Goal: Information Seeking & Learning: Learn about a topic

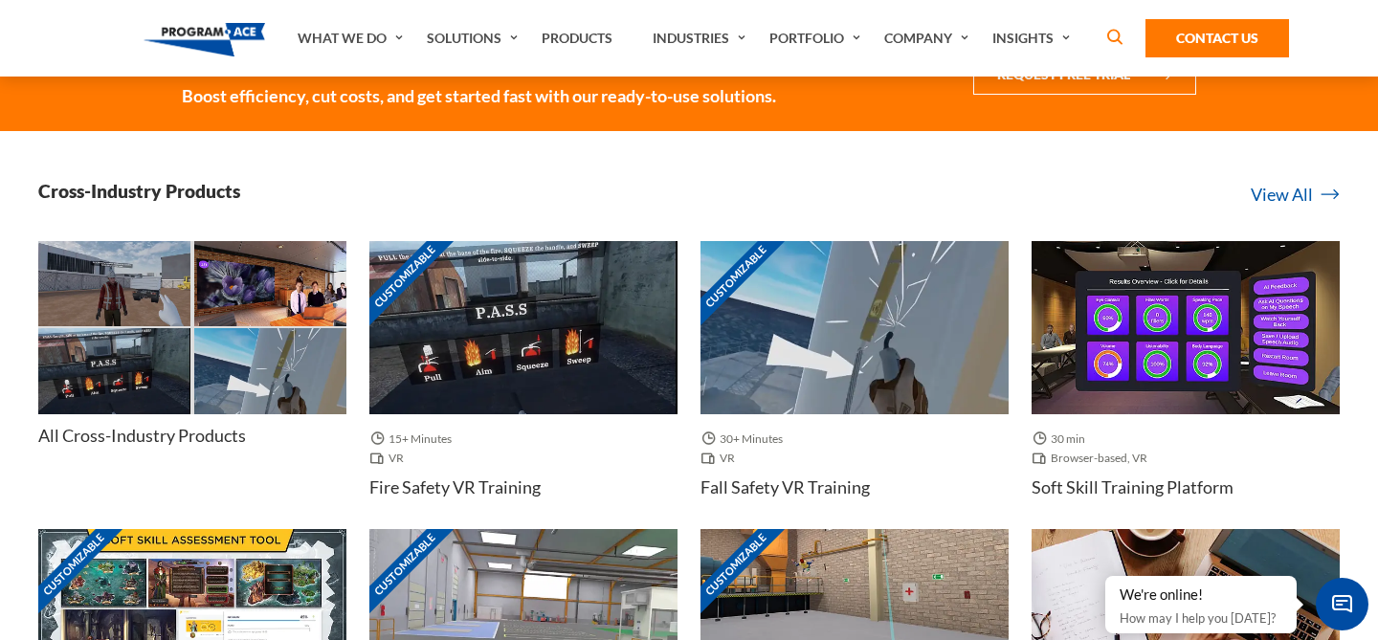
scroll to position [433, 0]
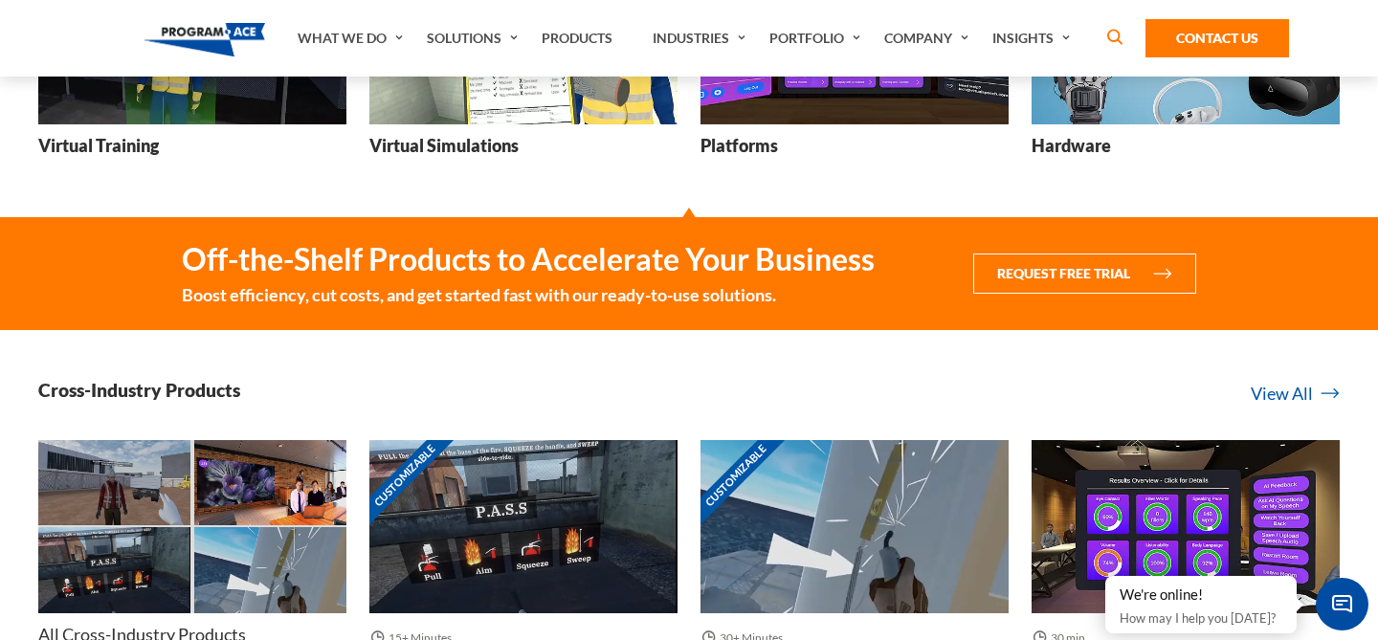
click at [248, 112] on img at bounding box center [192, 36] width 308 height 173
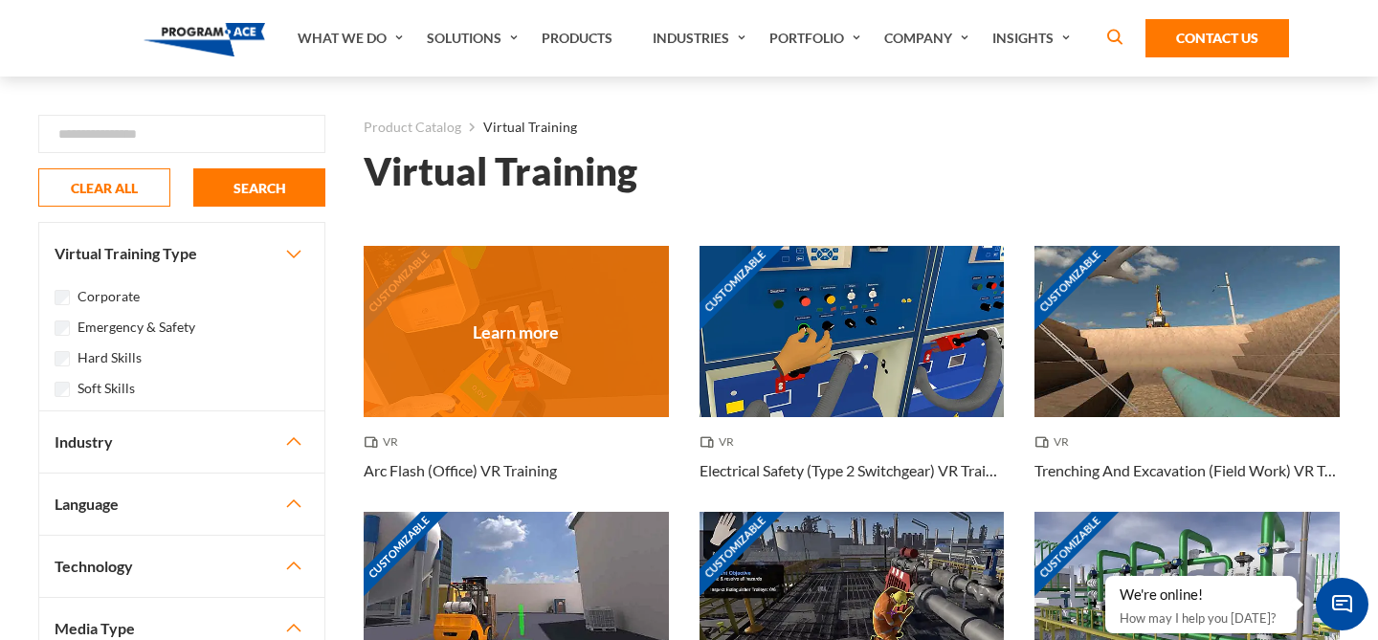
click at [446, 289] on div "Customizable" at bounding box center [516, 331] width 305 height 171
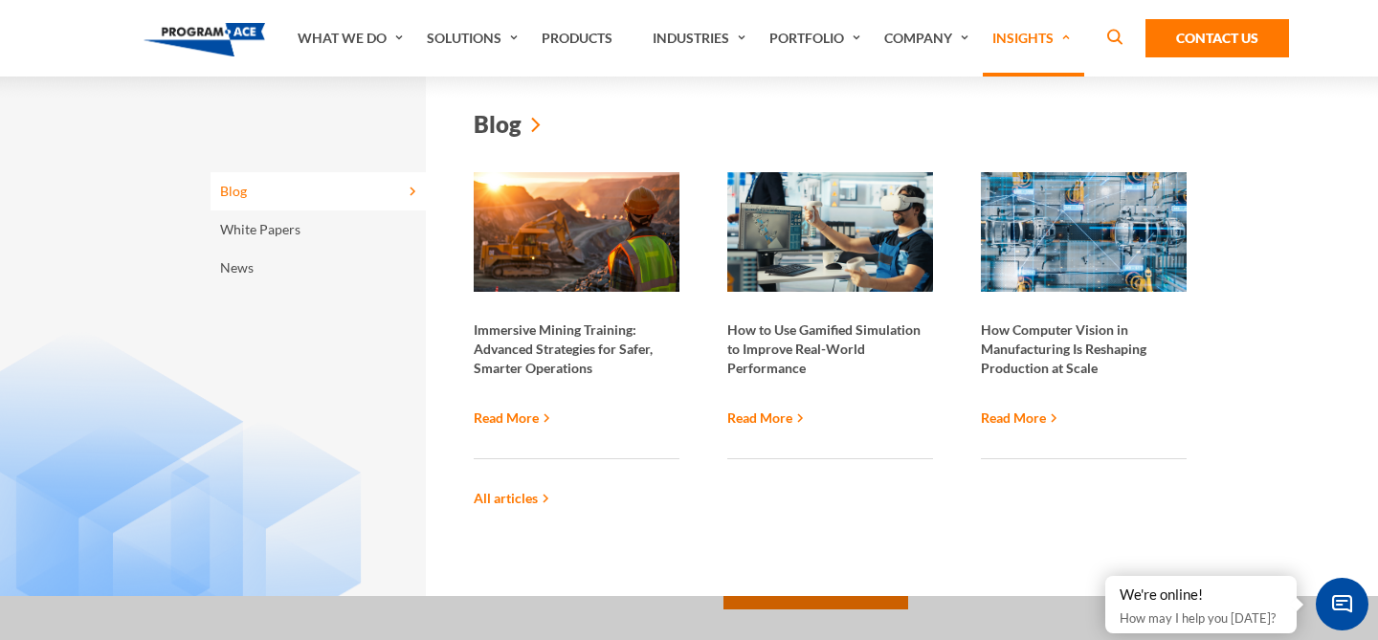
scroll to position [891, 0]
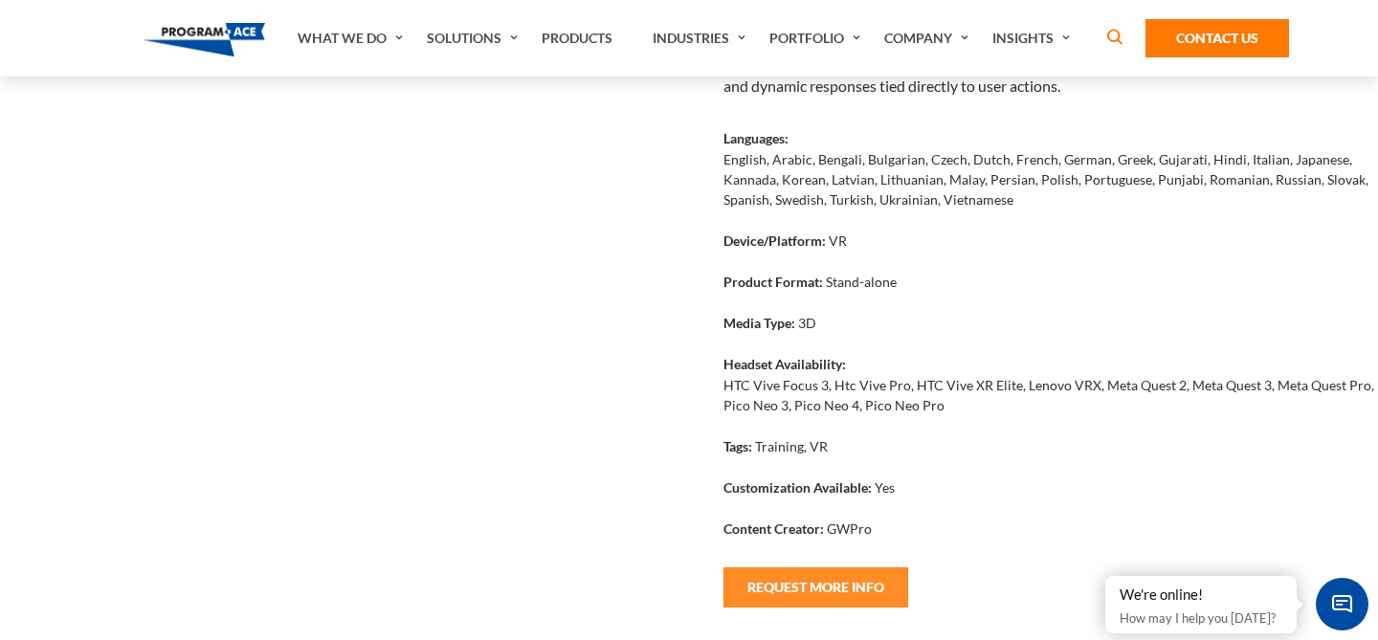
click at [843, 590] on button "Request More Info" at bounding box center [815, 587] width 185 height 40
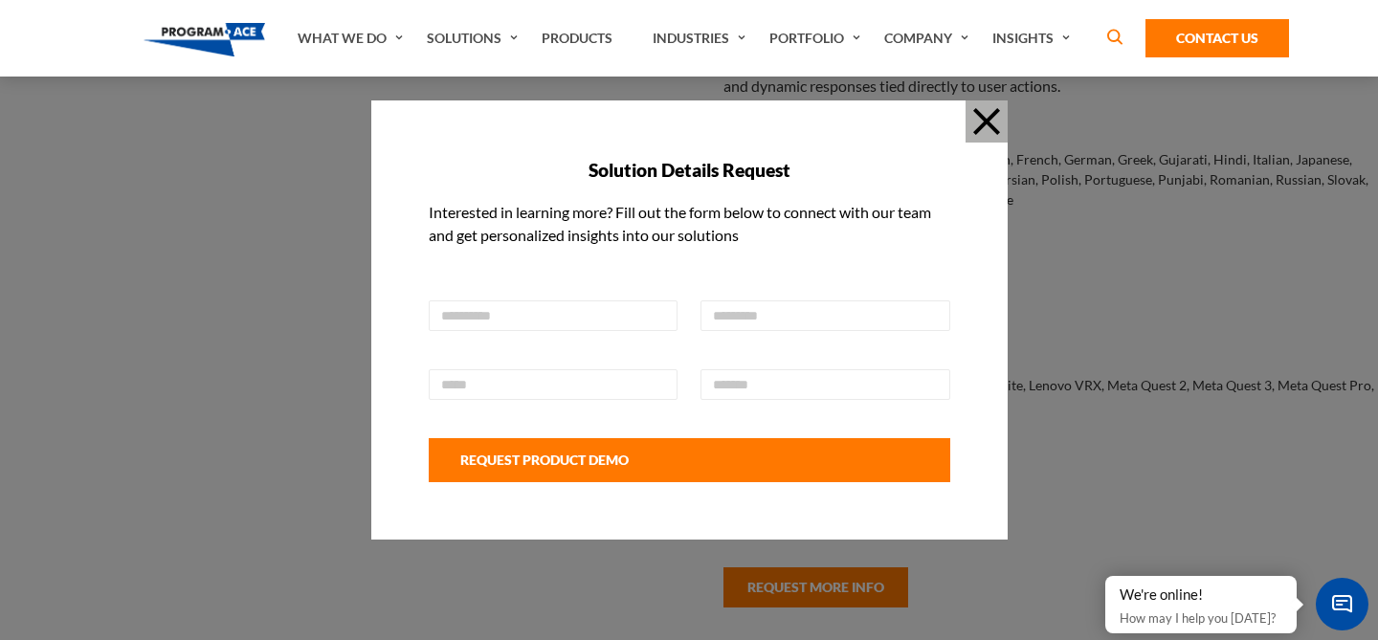
click at [990, 115] on button "Close" at bounding box center [987, 121] width 42 height 42
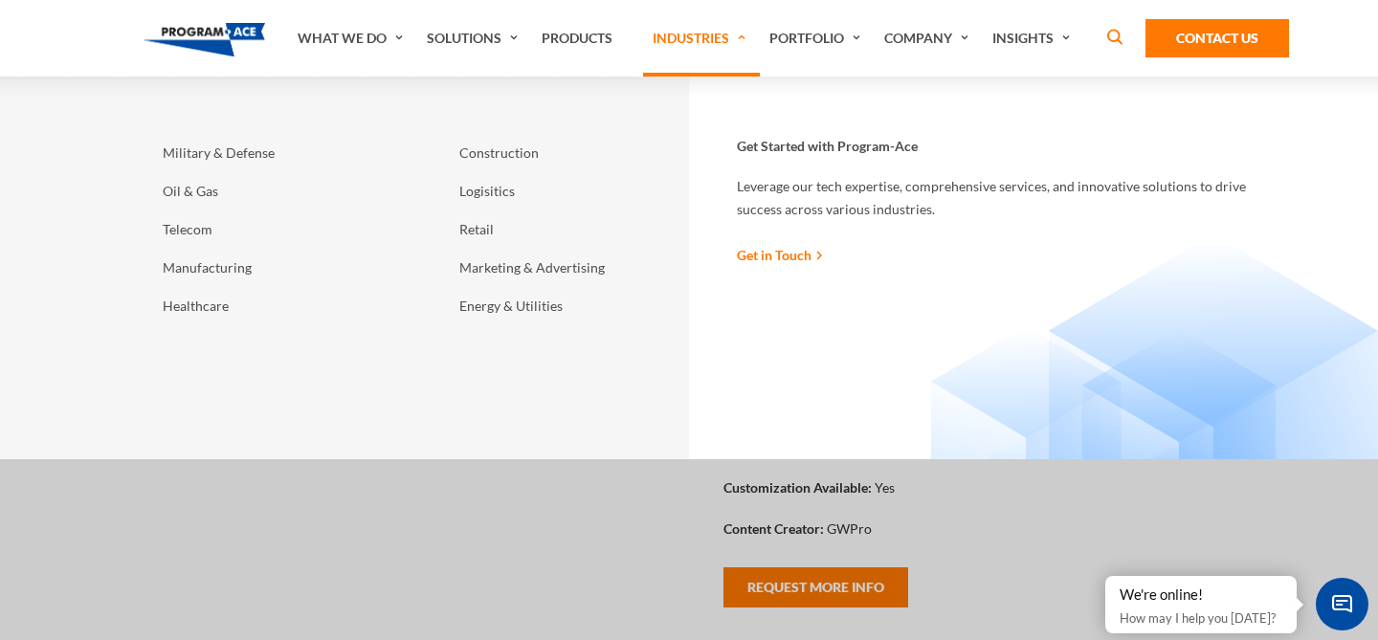
click at [700, 36] on link "Industries" at bounding box center [701, 38] width 117 height 77
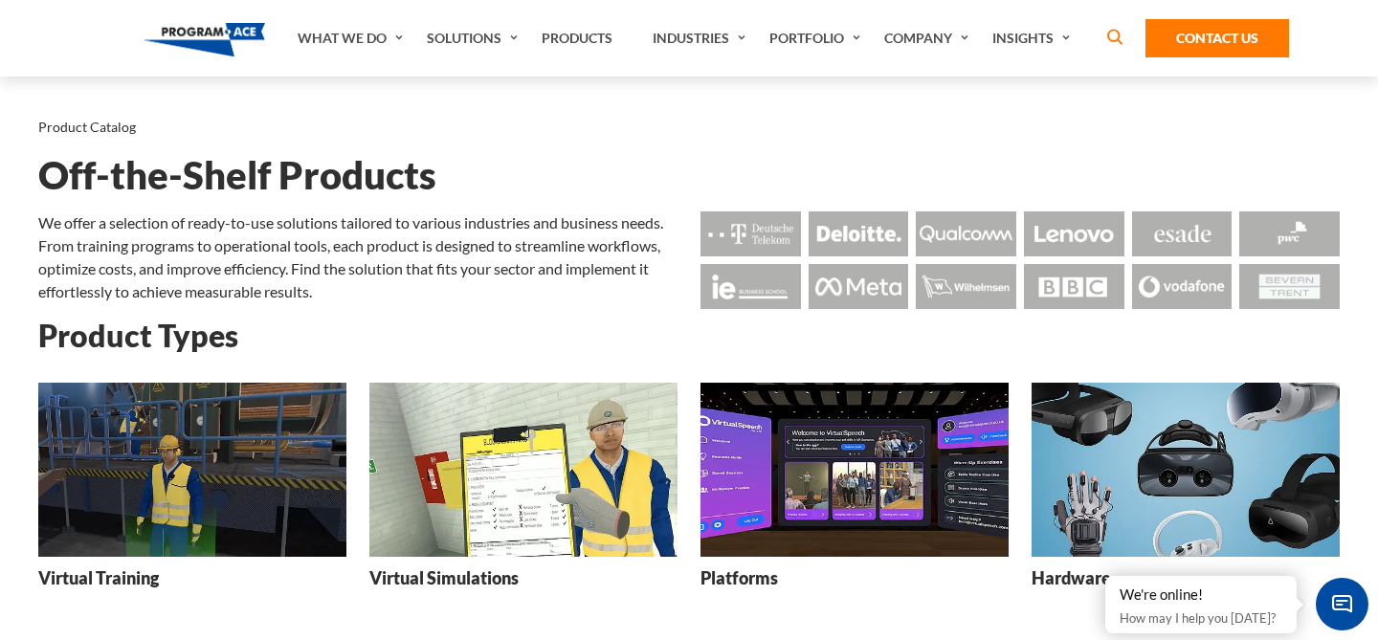
click at [246, 458] on img at bounding box center [192, 469] width 308 height 173
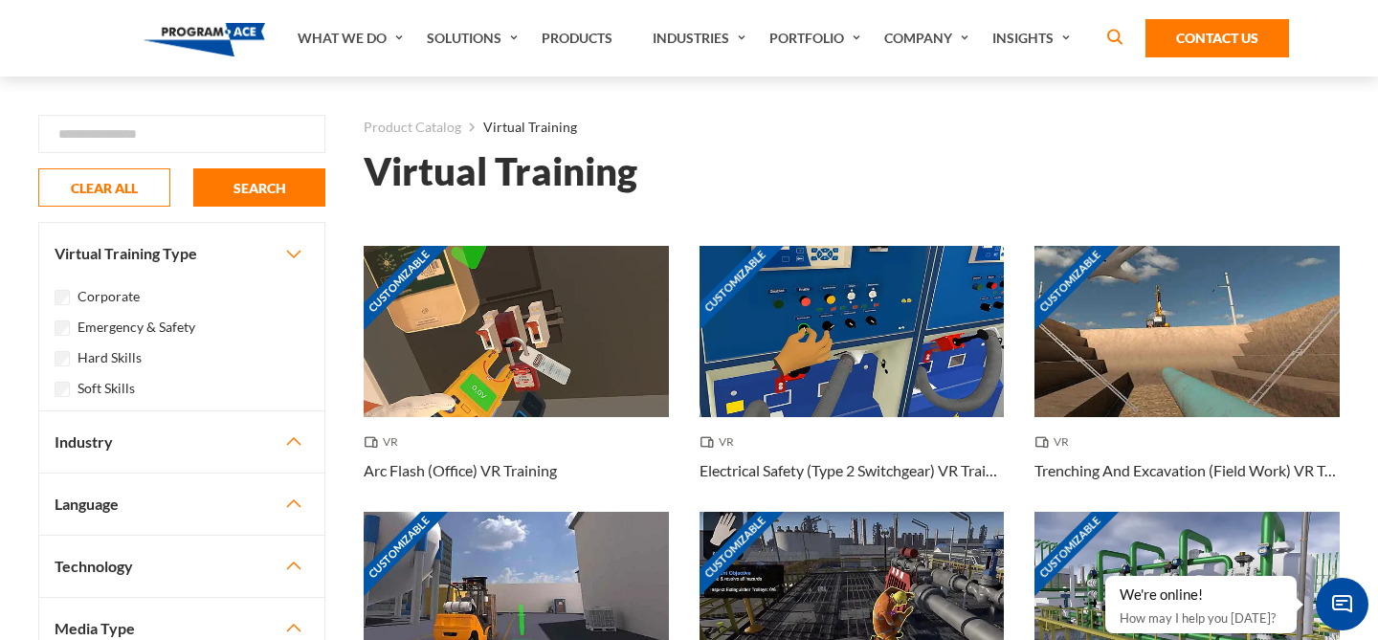
click at [611, 355] on div "Customizable" at bounding box center [516, 331] width 305 height 171
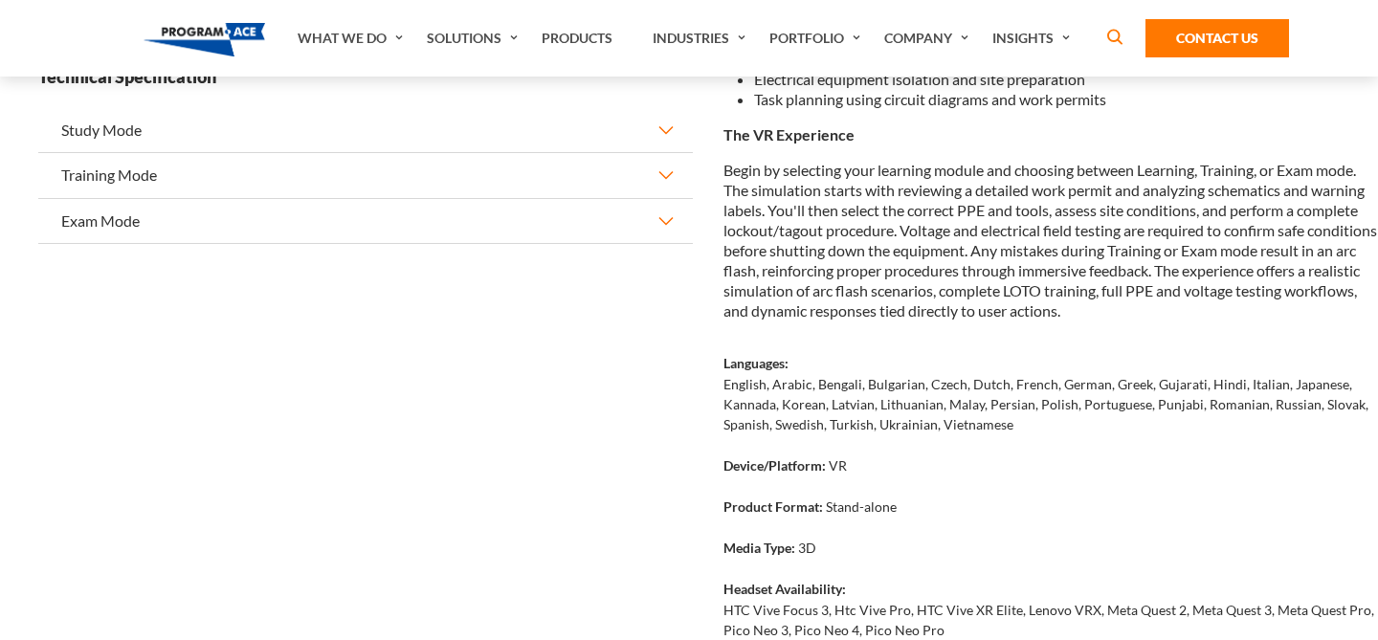
scroll to position [939, 0]
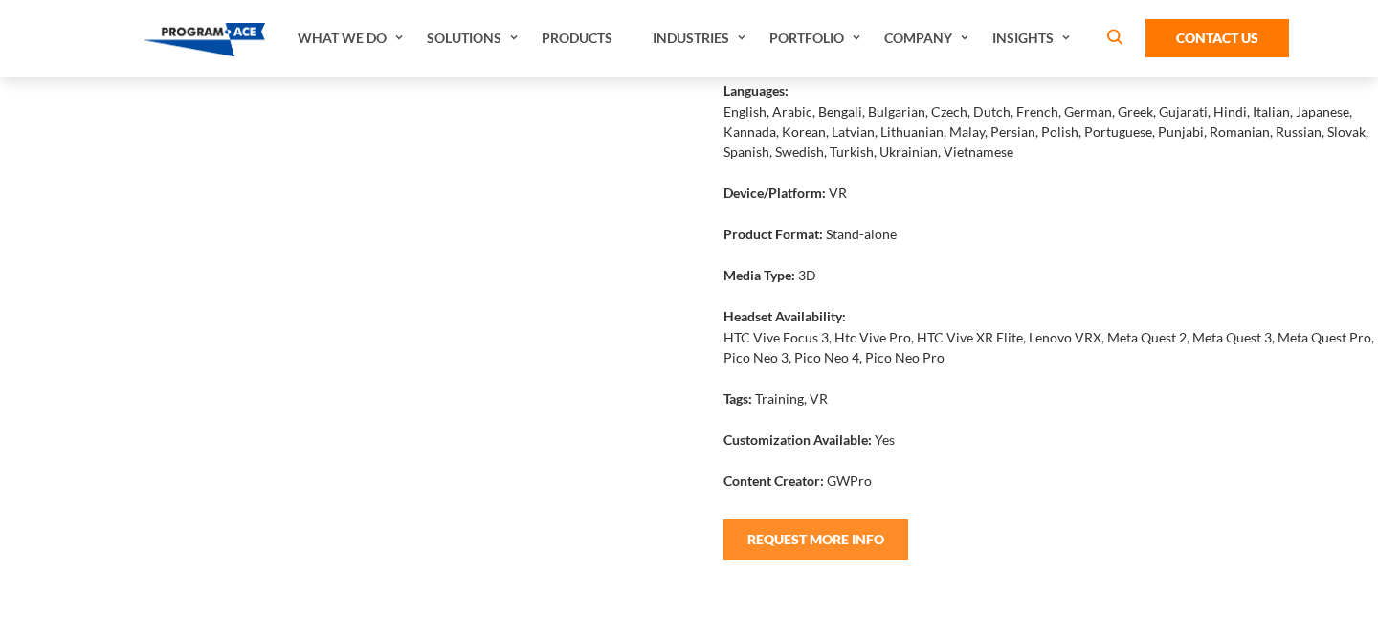
click at [845, 541] on button "Request More Info" at bounding box center [815, 540] width 185 height 40
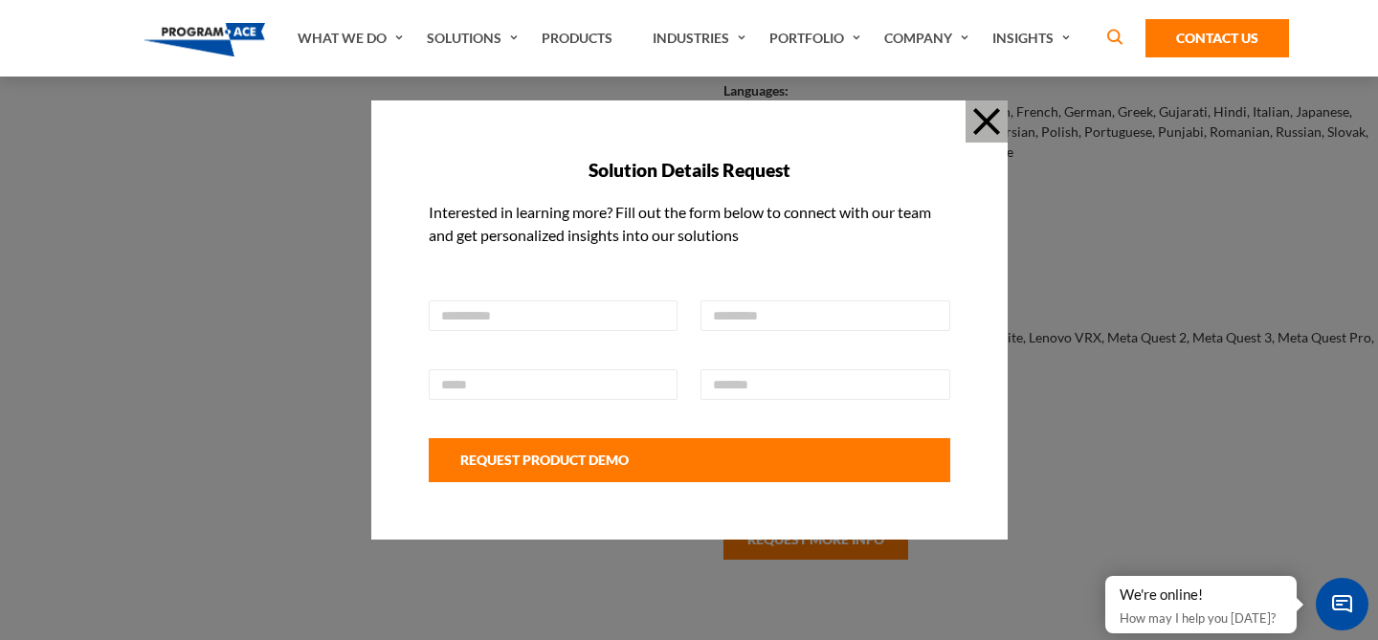
click at [984, 121] on button "Close" at bounding box center [987, 121] width 42 height 42
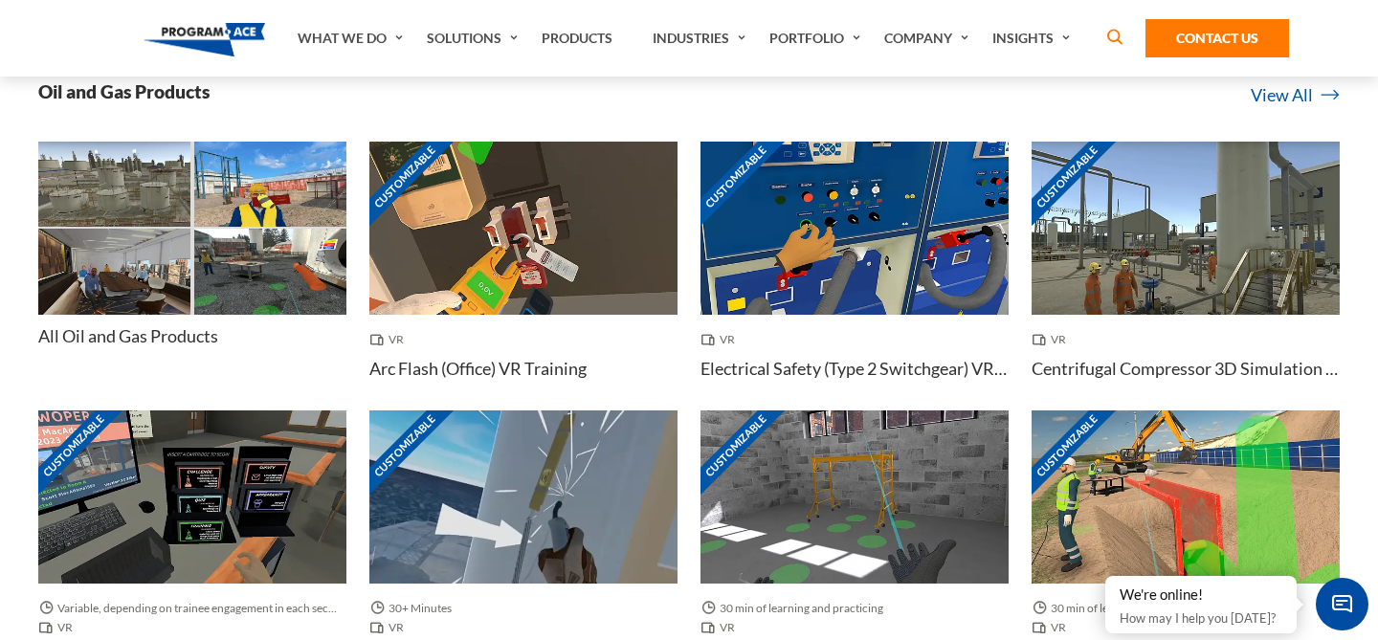
scroll to position [1282, 0]
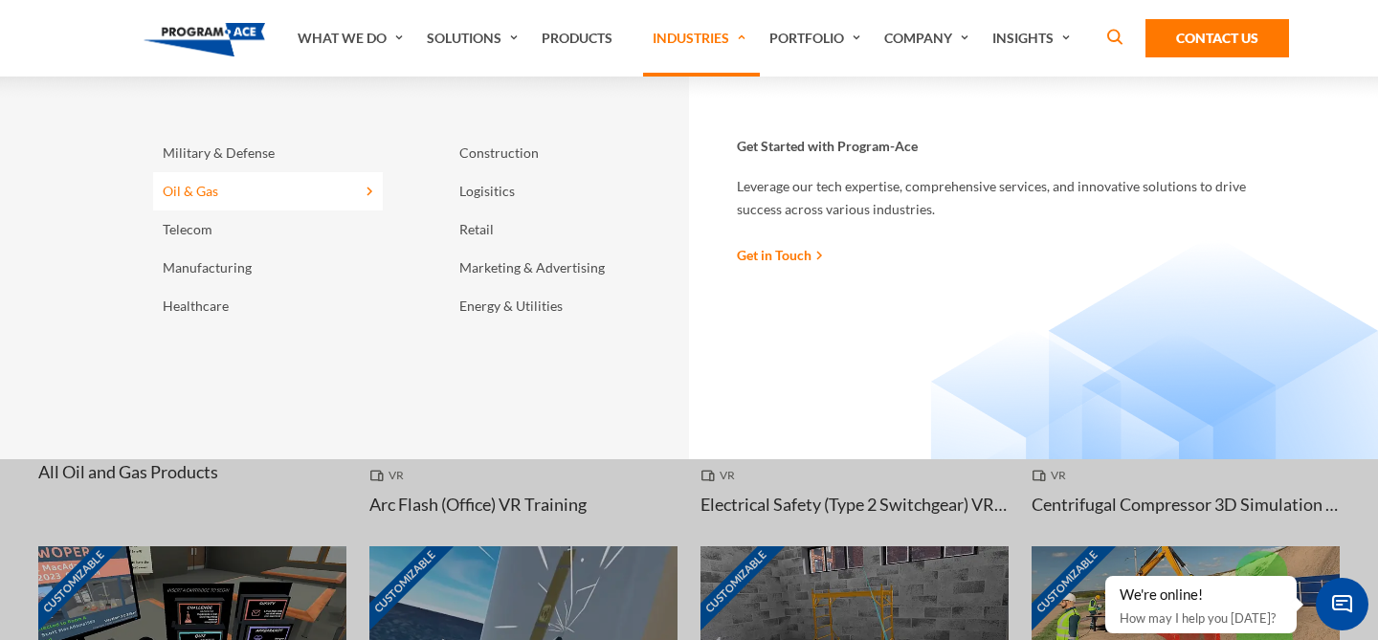
click at [204, 184] on link "Oil & Gas" at bounding box center [268, 191] width 230 height 38
